Goal: Find specific page/section: Find specific page/section

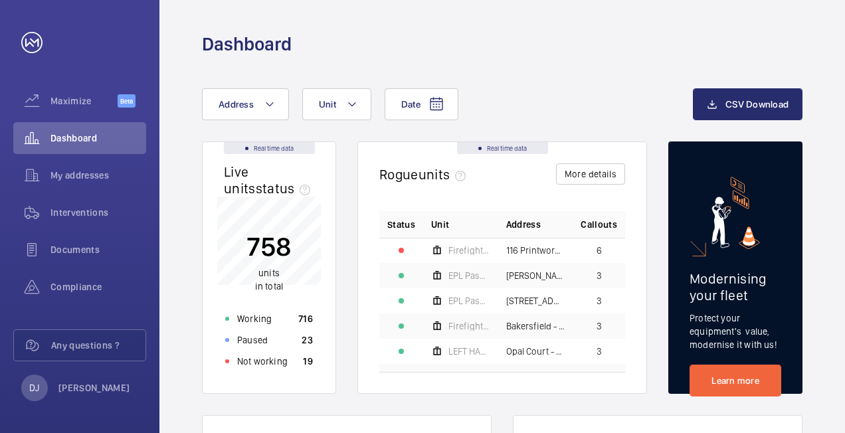
click at [282, 373] on wm-front-card-body "758 units in total Working 716 Paused 23 Not working 19" at bounding box center [269, 295] width 133 height 197
click at [290, 365] on div "Not working 19" at bounding box center [269, 361] width 104 height 21
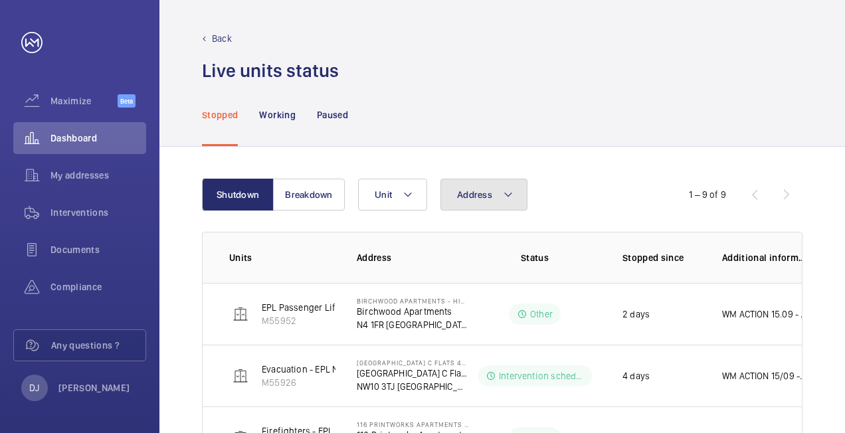
drag, startPoint x: 463, startPoint y: 199, endPoint x: 470, endPoint y: 211, distance: 14.0
click at [464, 199] on span "Address" at bounding box center [474, 194] width 35 height 11
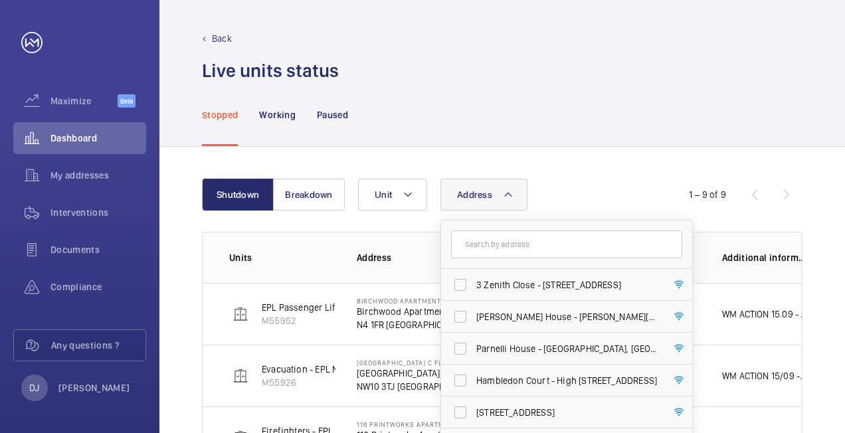
click at [479, 238] on input "text" at bounding box center [566, 244] width 231 height 28
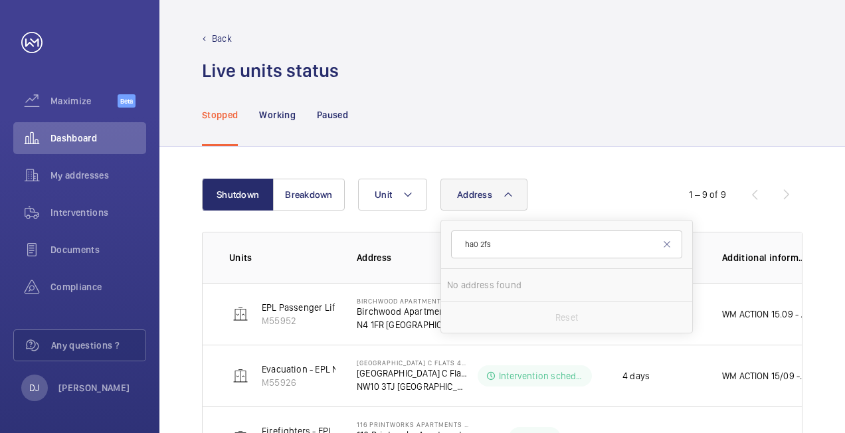
type input "ha0 2fs"
click at [574, 179] on div "Address ha0 2fs No address found Reset Unit" at bounding box center [500, 195] width 285 height 32
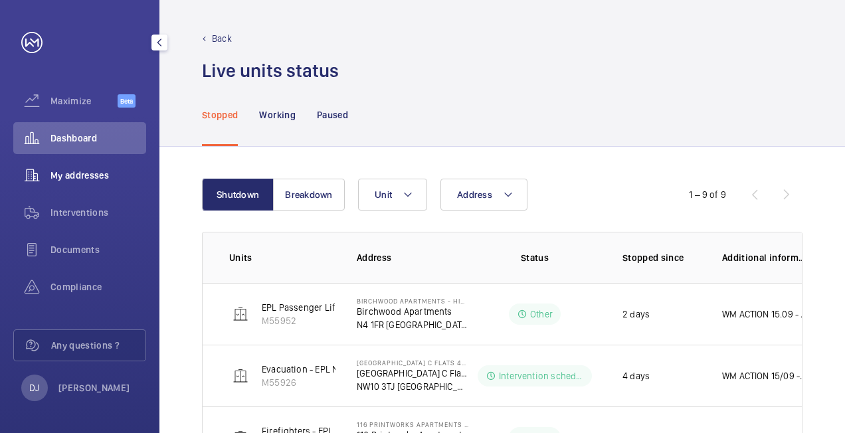
click at [57, 174] on span "My addresses" at bounding box center [98, 175] width 96 height 13
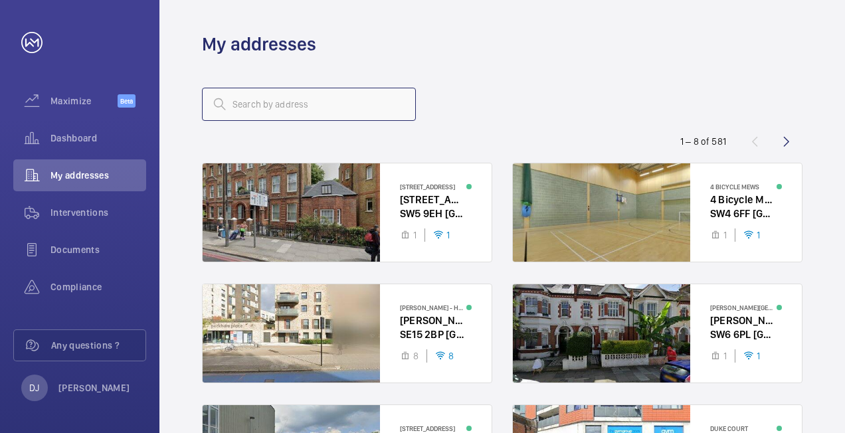
click at [342, 110] on input "text" at bounding box center [309, 104] width 214 height 33
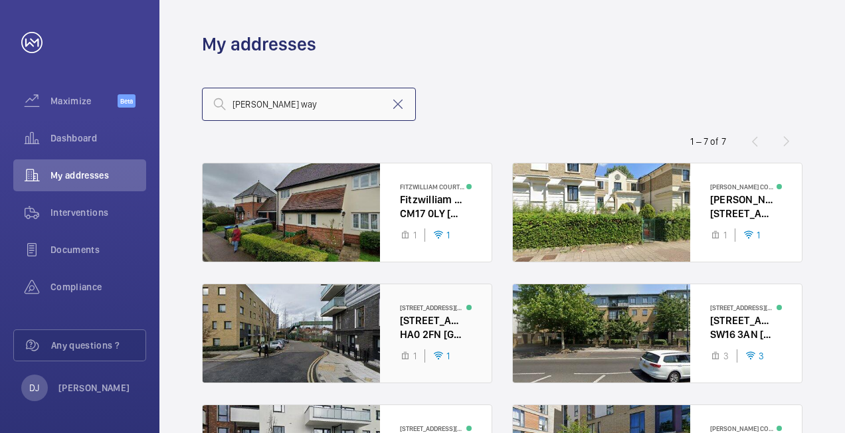
type input "[PERSON_NAME] way"
click at [427, 321] on div at bounding box center [347, 333] width 289 height 98
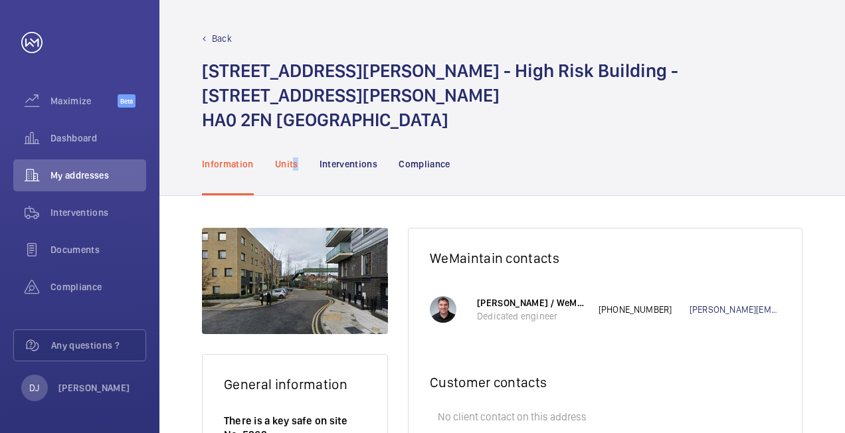
click at [295, 157] on p "Units" at bounding box center [286, 163] width 23 height 13
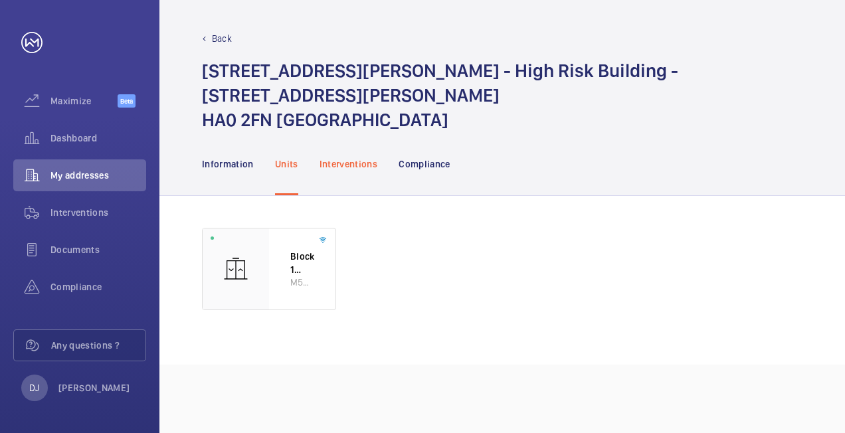
click at [340, 157] on p "Interventions" at bounding box center [348, 163] width 58 height 13
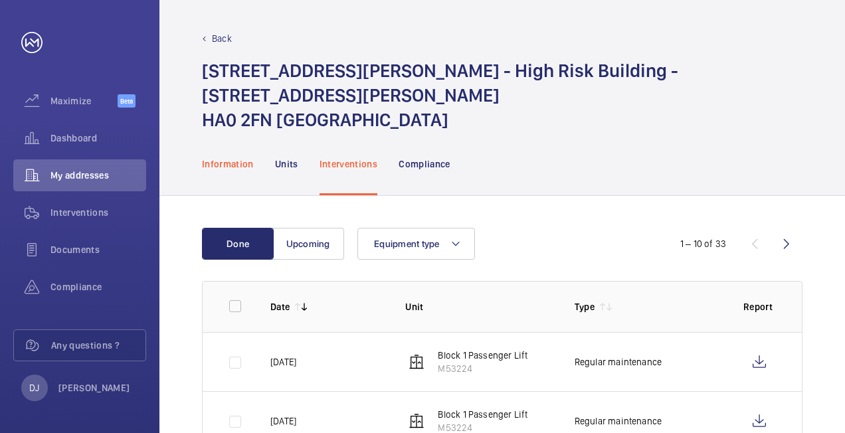
click at [225, 149] on div "Information" at bounding box center [228, 163] width 52 height 63
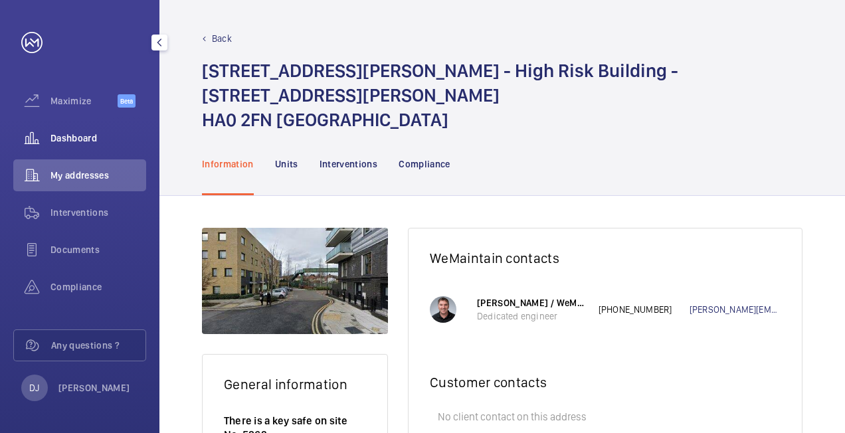
click at [70, 141] on span "Dashboard" at bounding box center [98, 137] width 96 height 13
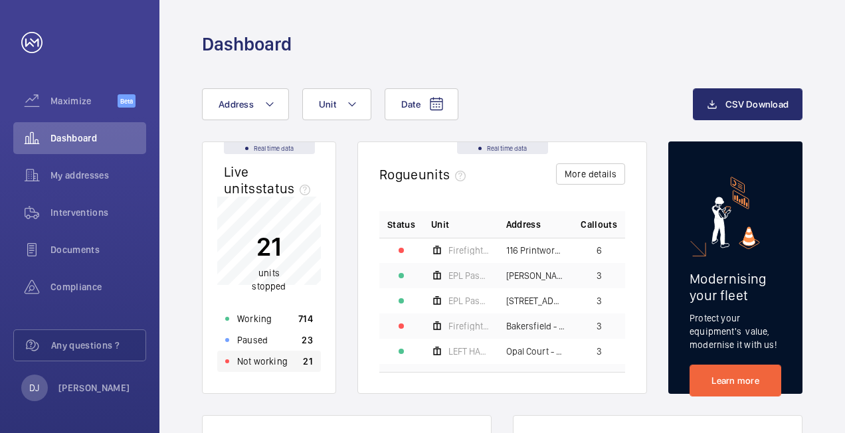
click at [294, 363] on div "Not working 21" at bounding box center [269, 361] width 104 height 21
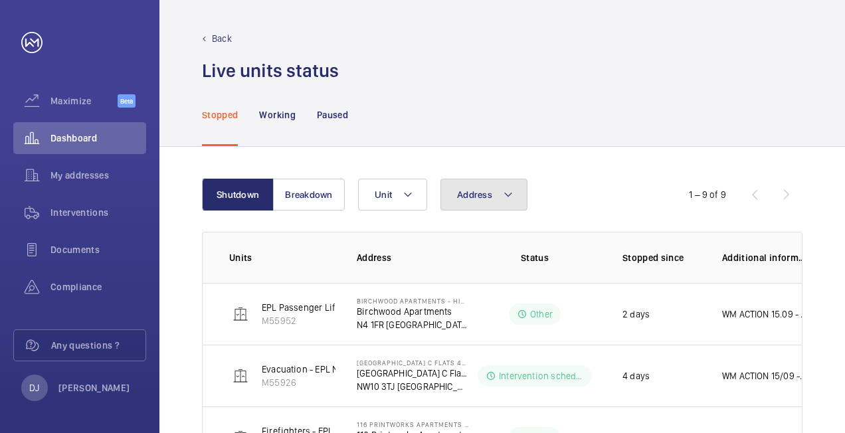
click at [477, 195] on span "Address" at bounding box center [474, 194] width 35 height 11
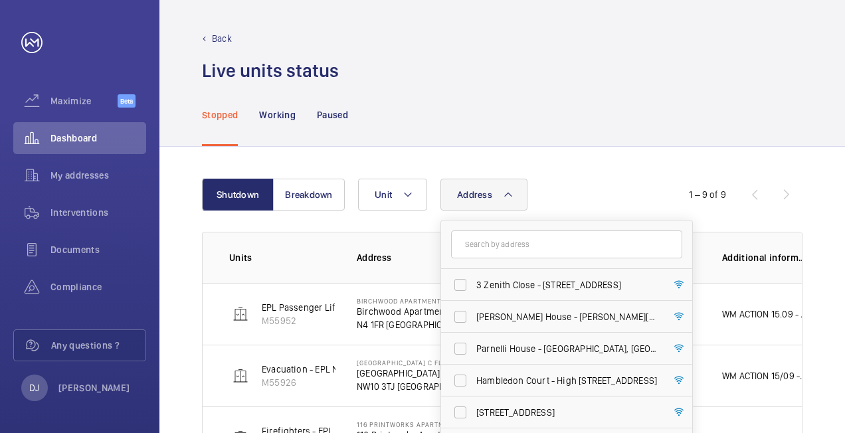
drag, startPoint x: 477, startPoint y: 195, endPoint x: 477, endPoint y: 242, distance: 47.8
click at [477, 242] on input "text" at bounding box center [566, 244] width 231 height 28
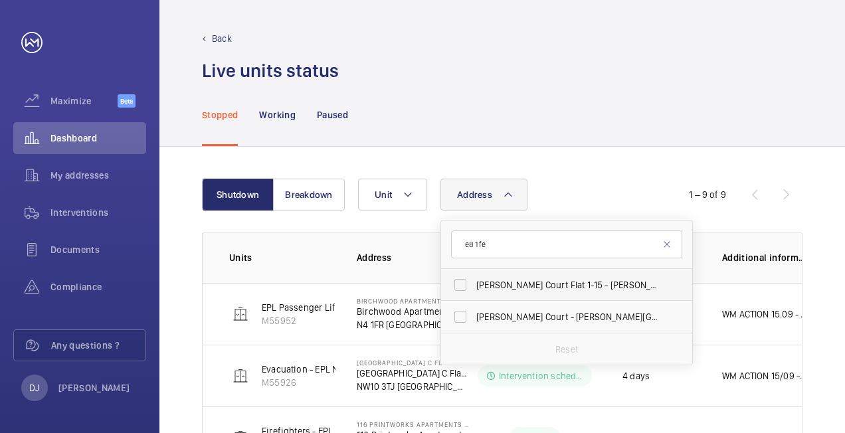
type input "e8 1fe"
click at [523, 280] on span "[PERSON_NAME] Court Flat [STREET_ADDRESS][PERSON_NAME]" at bounding box center [567, 284] width 183 height 13
click at [473, 280] on input "[PERSON_NAME] Court Flat [STREET_ADDRESS][PERSON_NAME]" at bounding box center [460, 285] width 27 height 27
checkbox input "true"
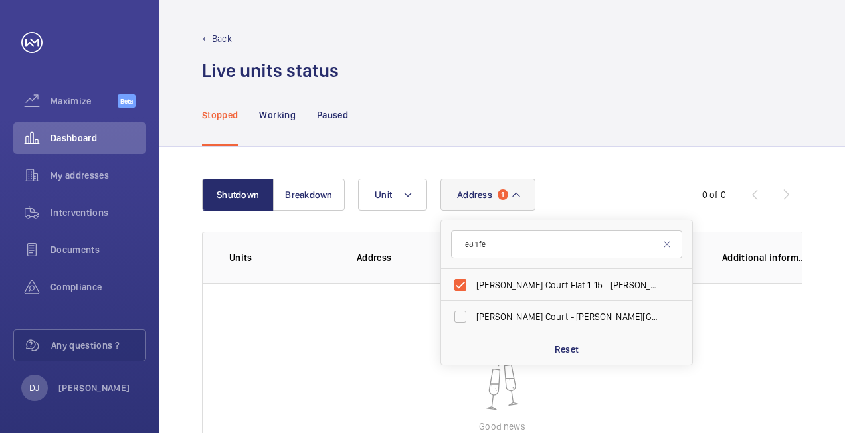
click at [630, 135] on div "Stopped Working Paused" at bounding box center [502, 114] width 600 height 63
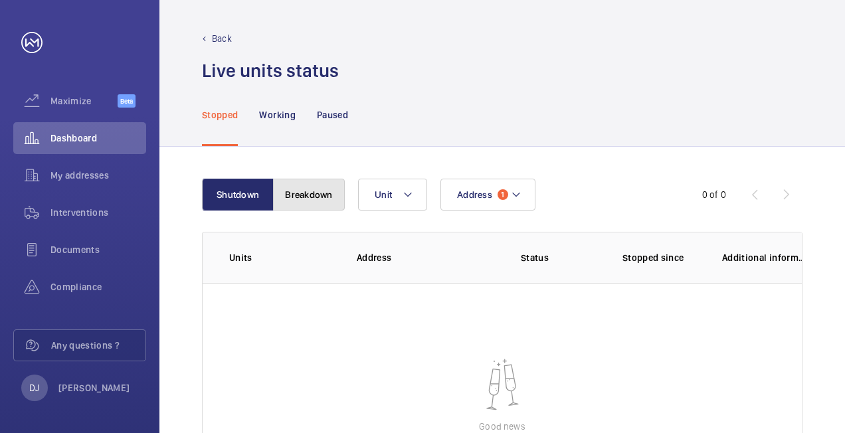
click at [287, 195] on button "Breakdown" at bounding box center [309, 195] width 72 height 32
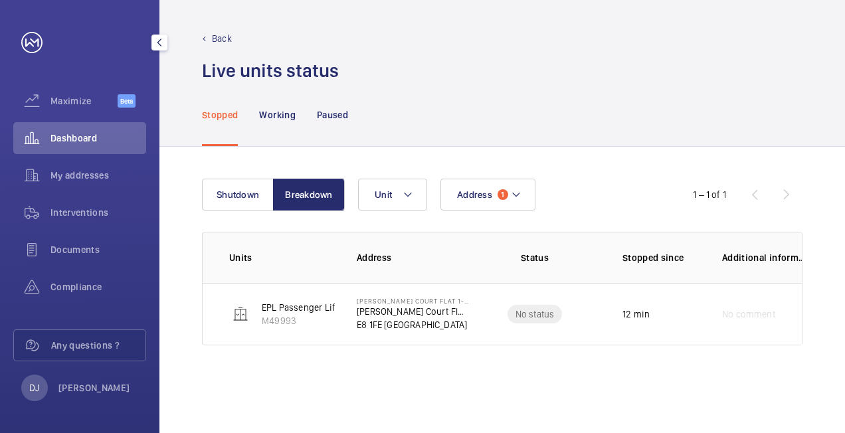
click at [77, 129] on div "Dashboard" at bounding box center [79, 138] width 133 height 32
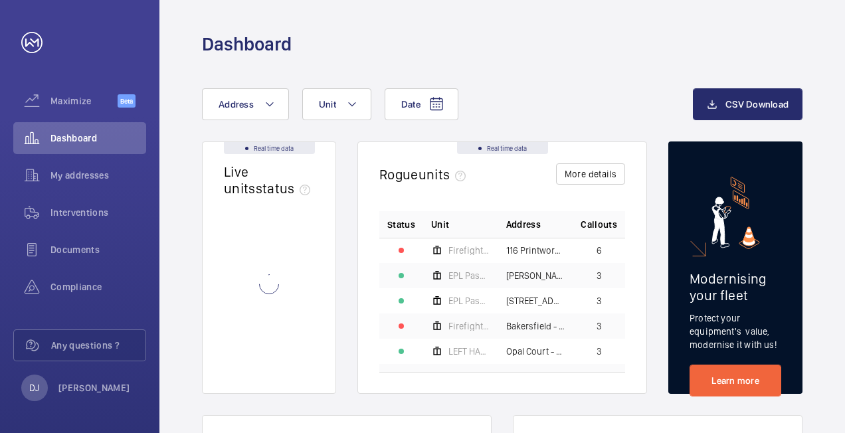
click at [288, 377] on wm-front-card-body at bounding box center [269, 295] width 133 height 197
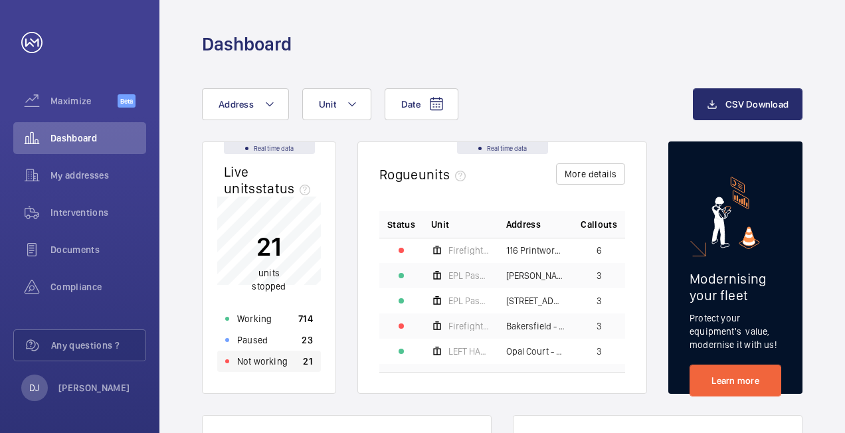
click at [309, 364] on p "21" at bounding box center [308, 361] width 10 height 13
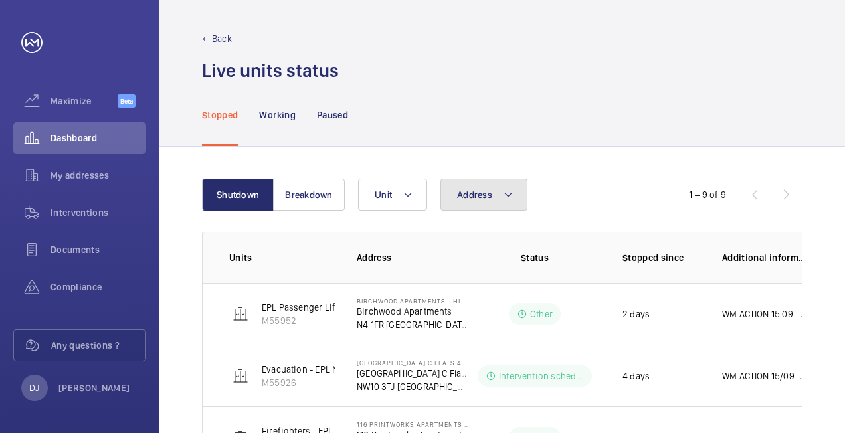
click at [502, 185] on button "Address" at bounding box center [483, 195] width 87 height 32
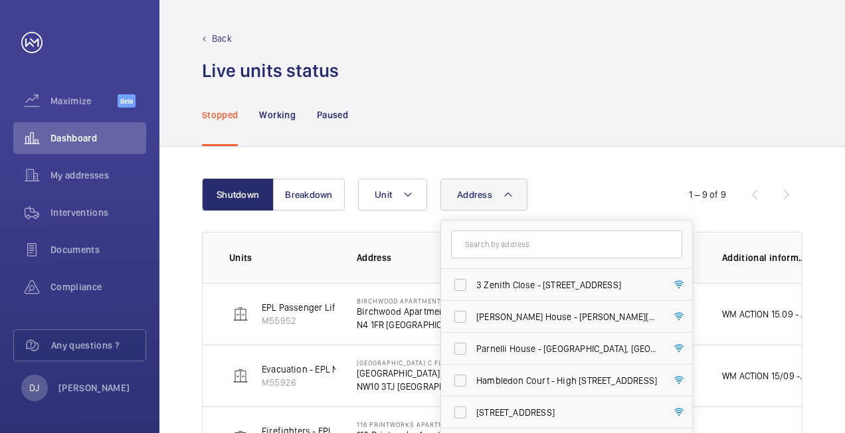
click at [498, 243] on input "text" at bounding box center [566, 244] width 231 height 28
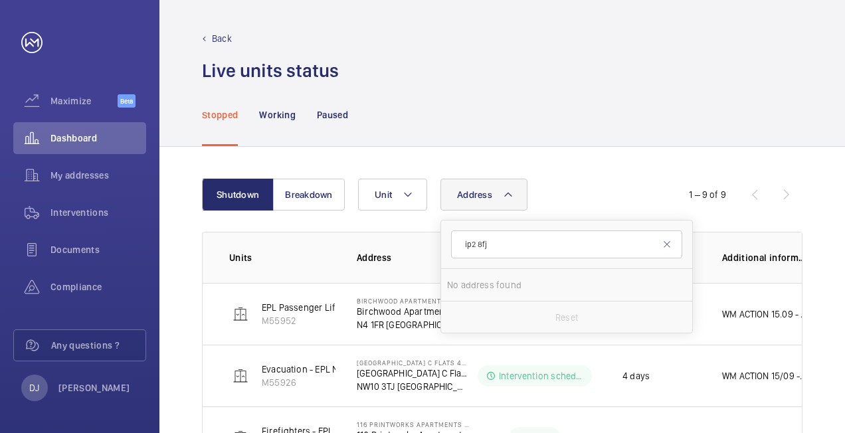
type input "ip2 8fj"
click at [562, 191] on div "Address ip2 8fj No address found Reset Unit" at bounding box center [500, 195] width 285 height 32
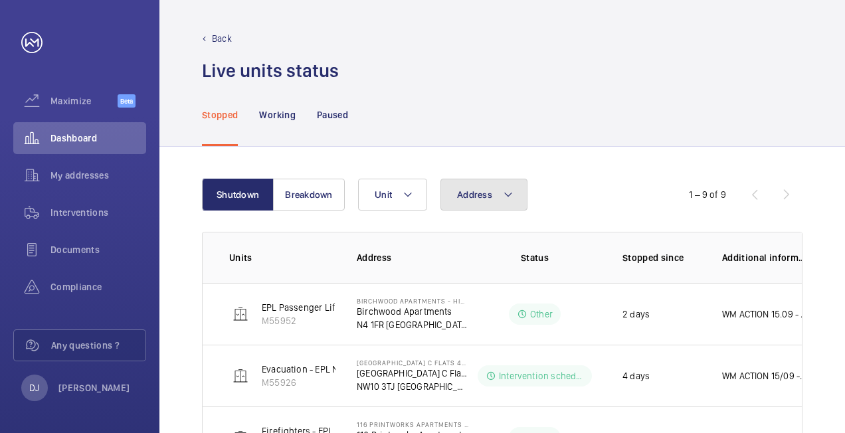
click at [466, 203] on button "Address" at bounding box center [483, 195] width 87 height 32
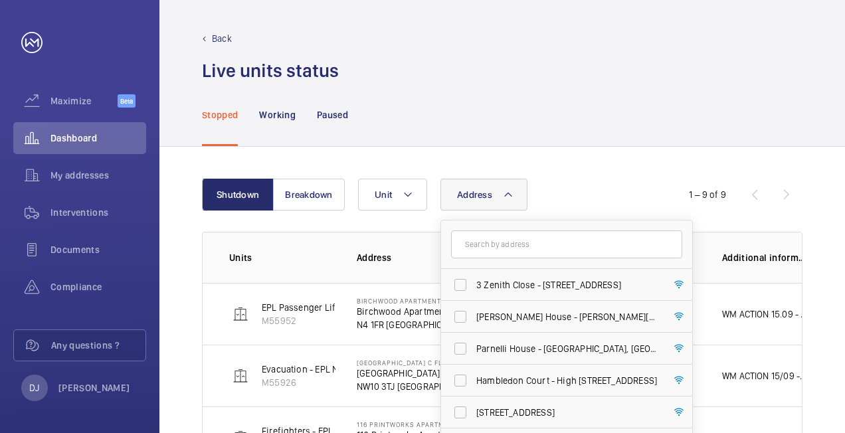
drag, startPoint x: 482, startPoint y: 242, endPoint x: 471, endPoint y: 230, distance: 16.4
click at [483, 240] on input "text" at bounding box center [566, 244] width 231 height 28
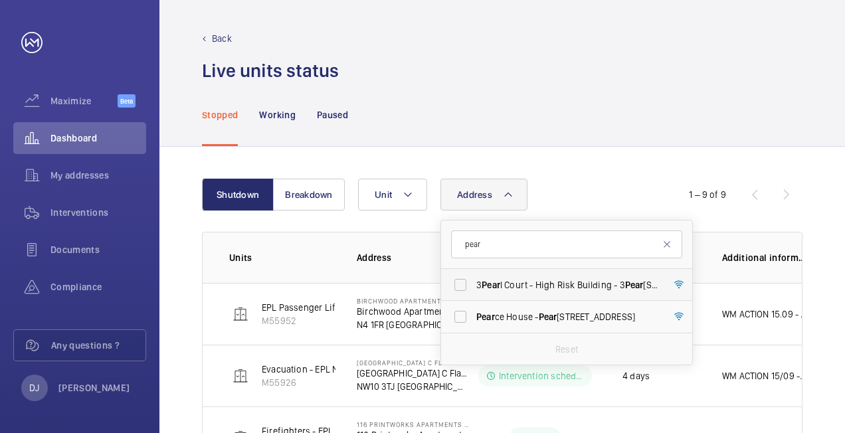
type input "pear"
click at [510, 285] on span "[STREET_ADDRESS]" at bounding box center [567, 284] width 183 height 13
click at [473, 285] on input "[STREET_ADDRESS]" at bounding box center [460, 285] width 27 height 27
checkbox input "true"
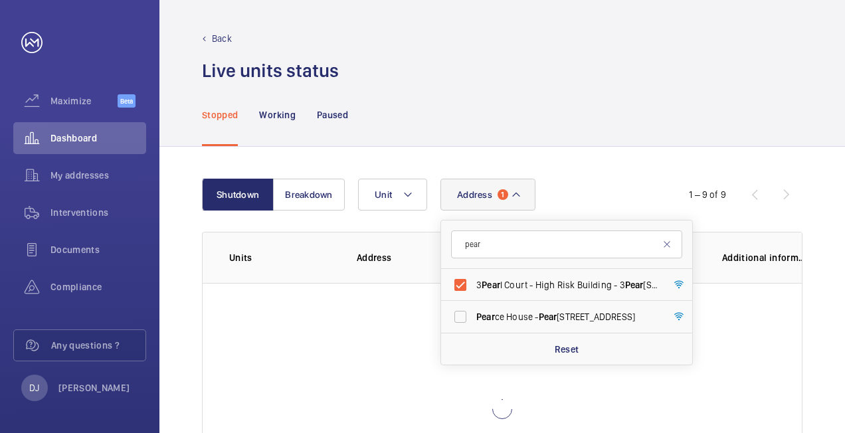
click at [591, 174] on div "Shutdown Breakdown Address [STREET_ADDRESS] Pear ce House - [GEOGRAPHIC_DATA] R…" at bounding box center [501, 357] width 685 height 420
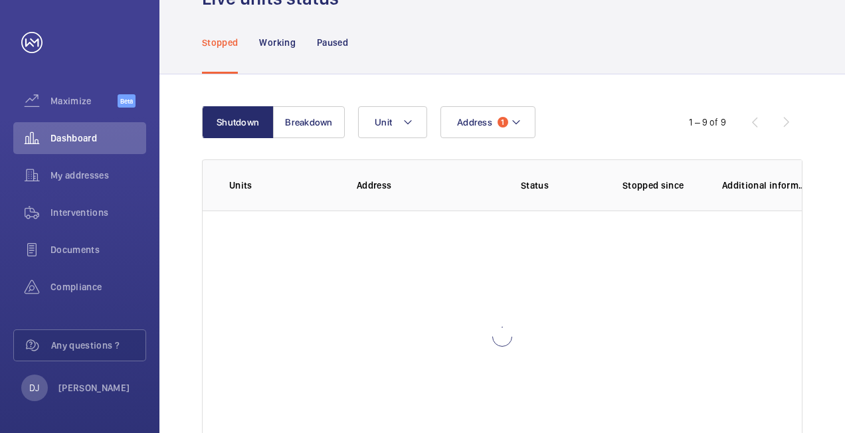
scroll to position [133, 0]
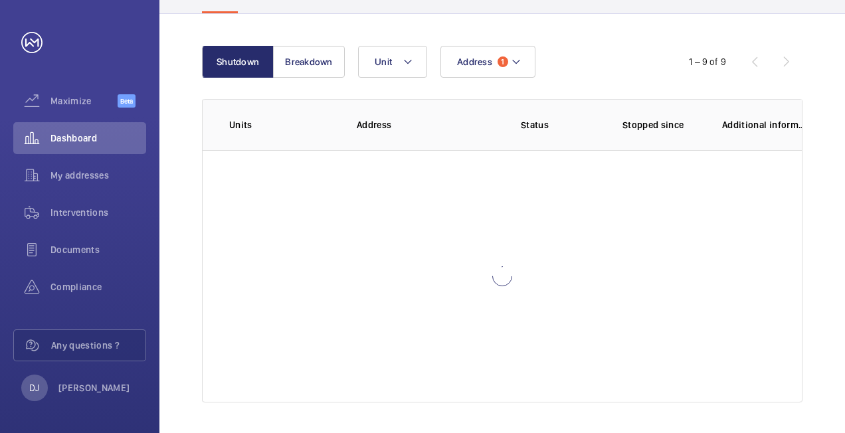
click at [311, 42] on div "Shutdown Breakdown Address 1 Unit 1 – 9 of 9 Units Address Status Stopped since…" at bounding box center [501, 224] width 685 height 420
click at [122, 169] on span "My addresses" at bounding box center [98, 175] width 96 height 13
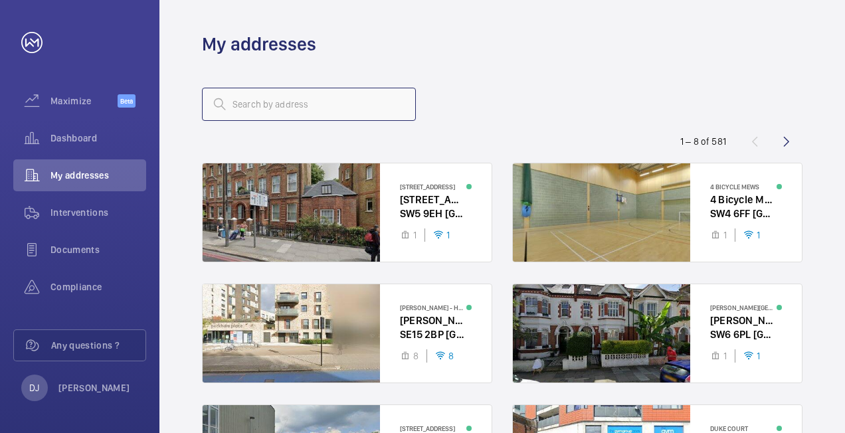
click at [346, 100] on input "text" at bounding box center [309, 104] width 214 height 33
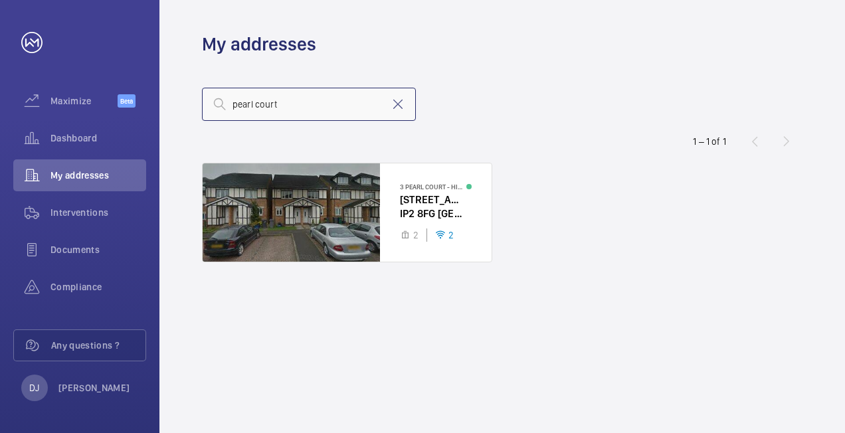
type input "pearl court"
click at [379, 183] on div at bounding box center [347, 212] width 289 height 98
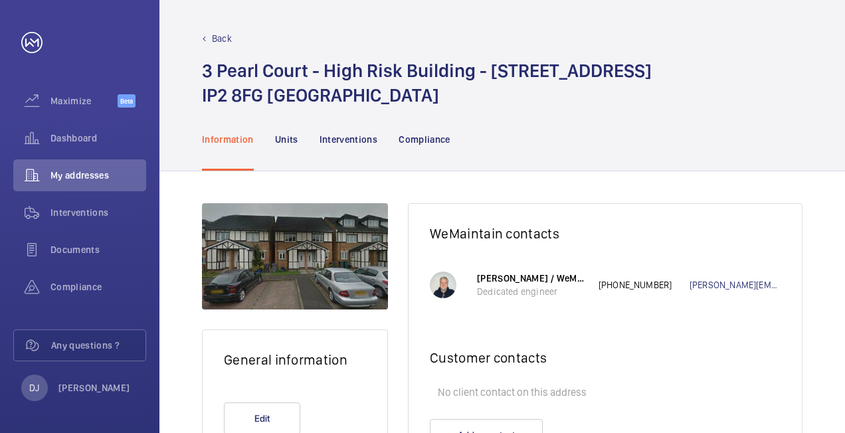
click at [288, 128] on div "Units" at bounding box center [286, 139] width 23 height 63
